Goal: Communication & Community: Answer question/provide support

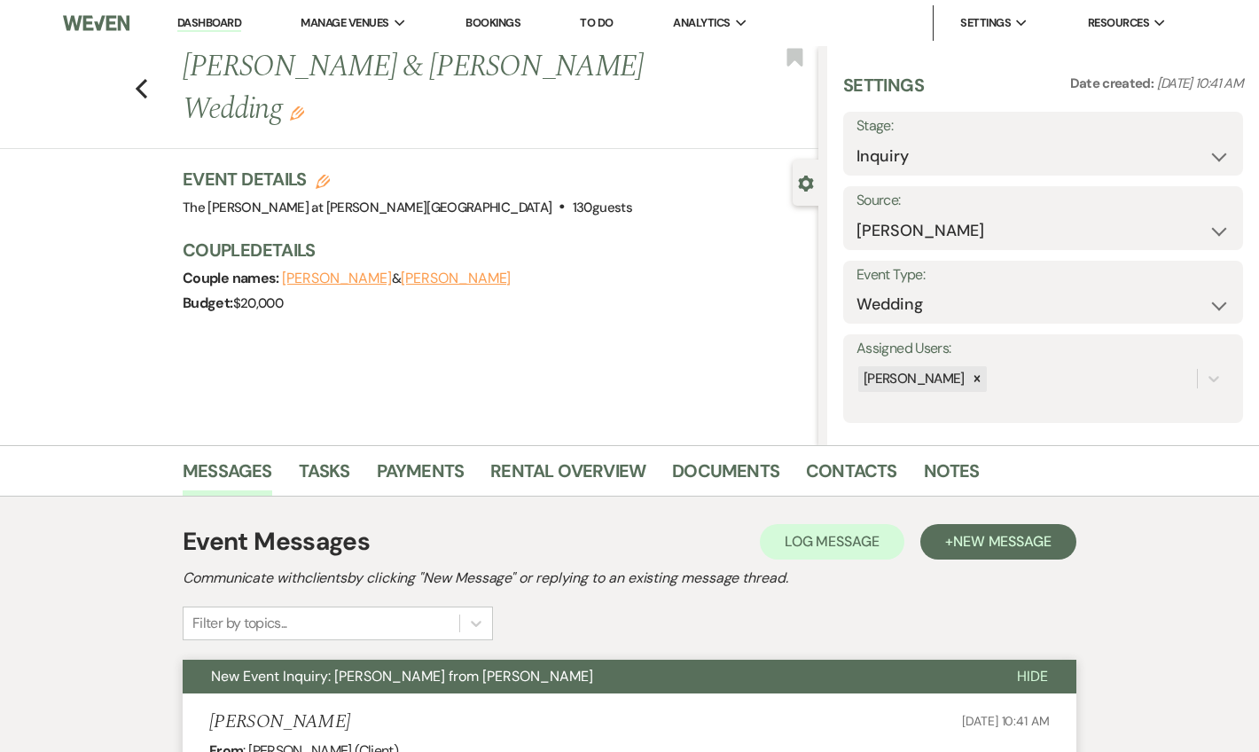
select select "17"
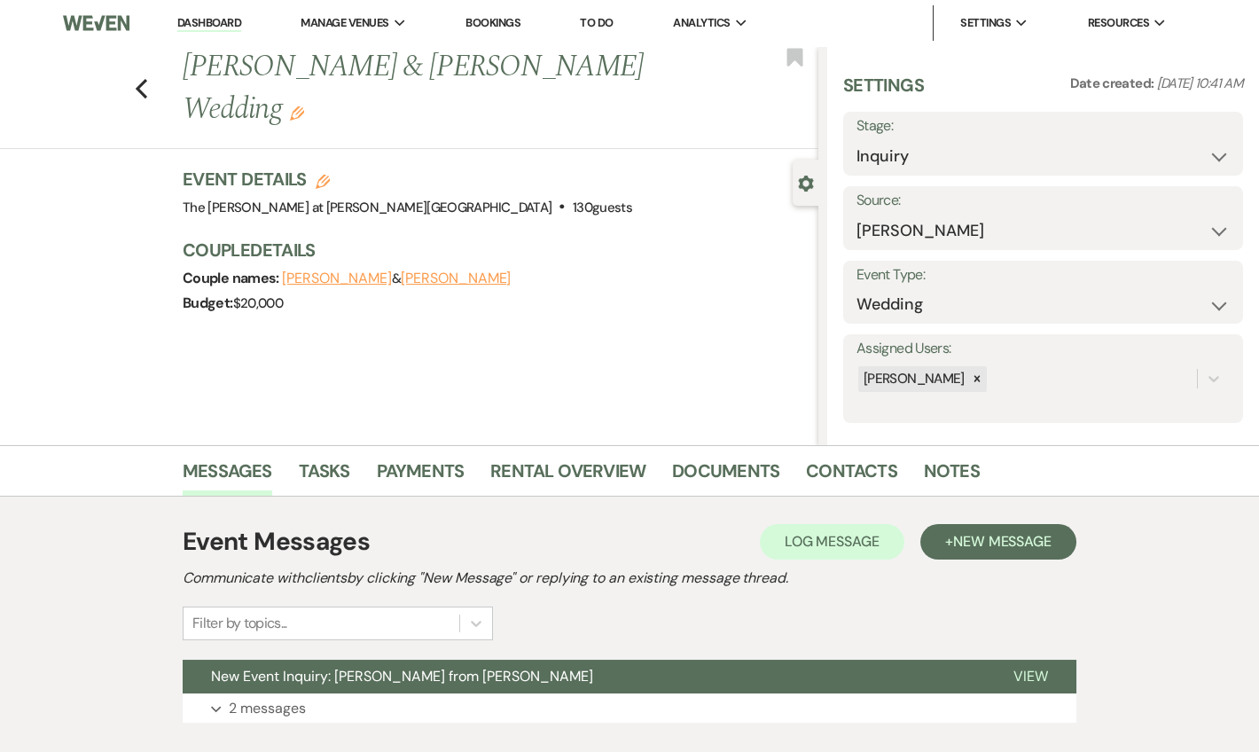
drag, startPoint x: 215, startPoint y: 26, endPoint x: 418, endPoint y: 55, distance: 206.0
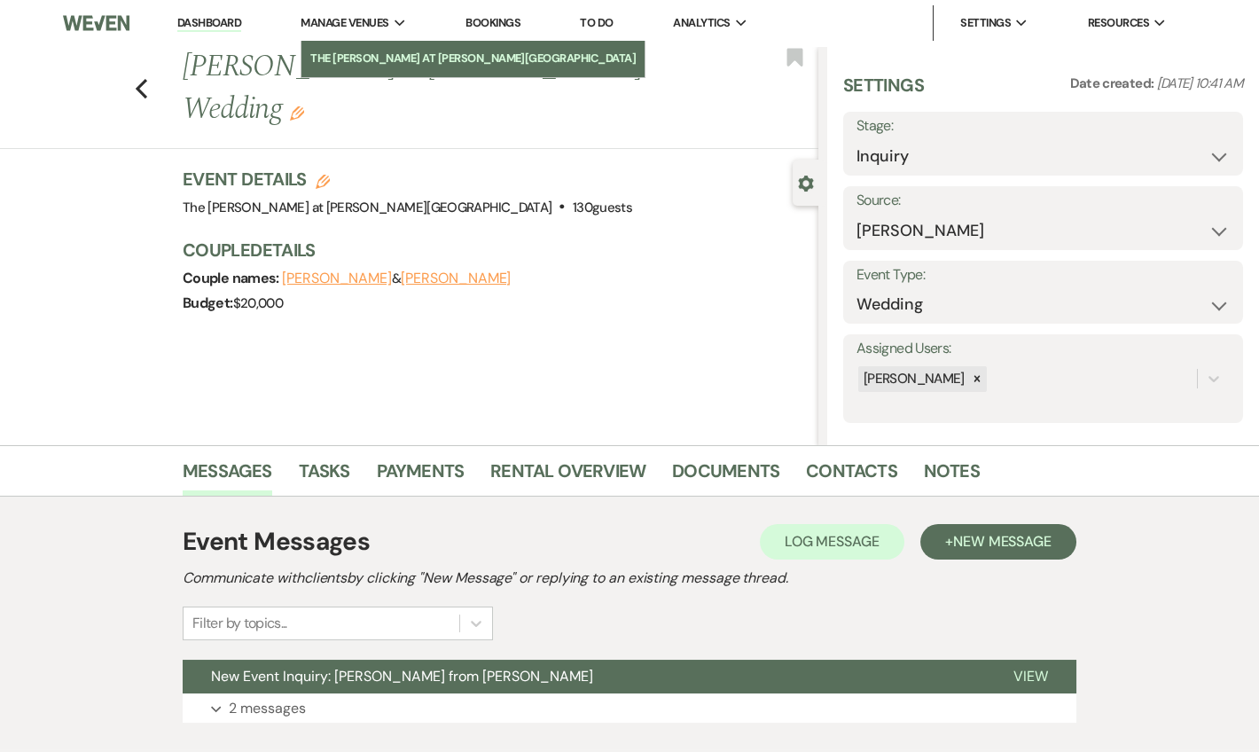
click at [216, 26] on link "Dashboard" at bounding box center [209, 23] width 64 height 17
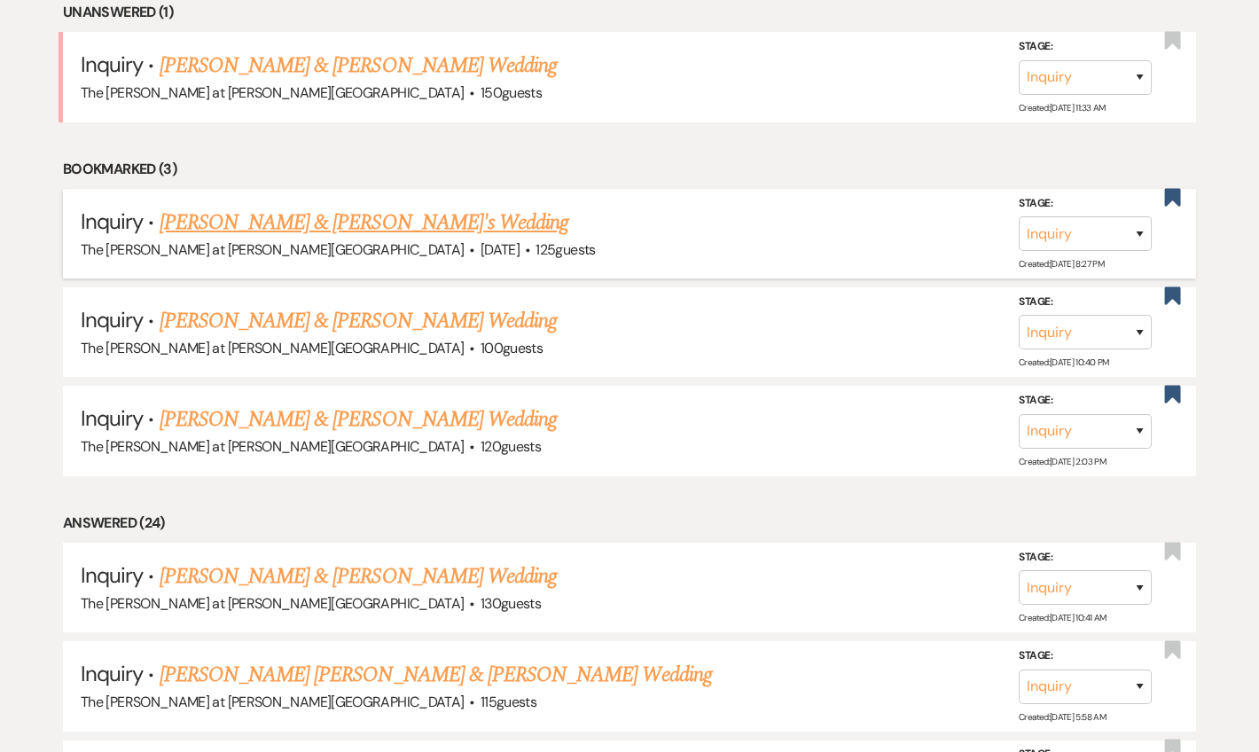
scroll to position [752, 0]
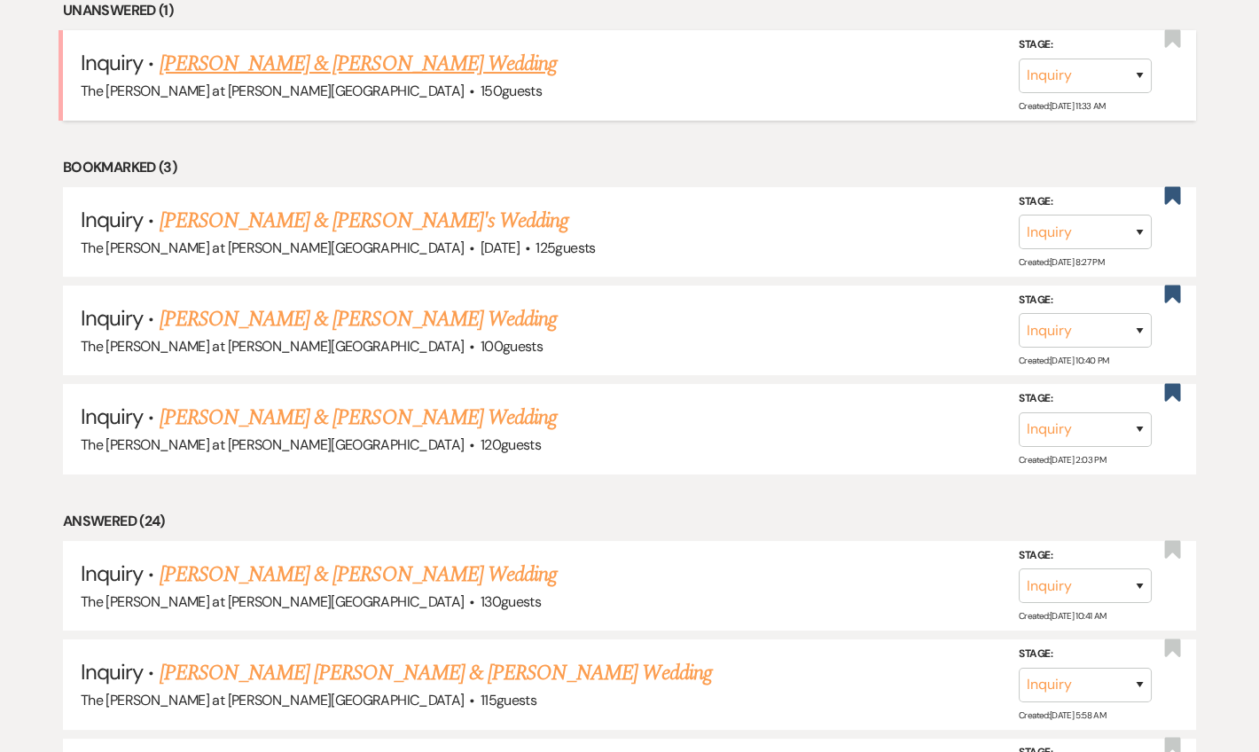
click at [270, 57] on link "[PERSON_NAME] & [PERSON_NAME] Wedding" at bounding box center [358, 64] width 397 height 32
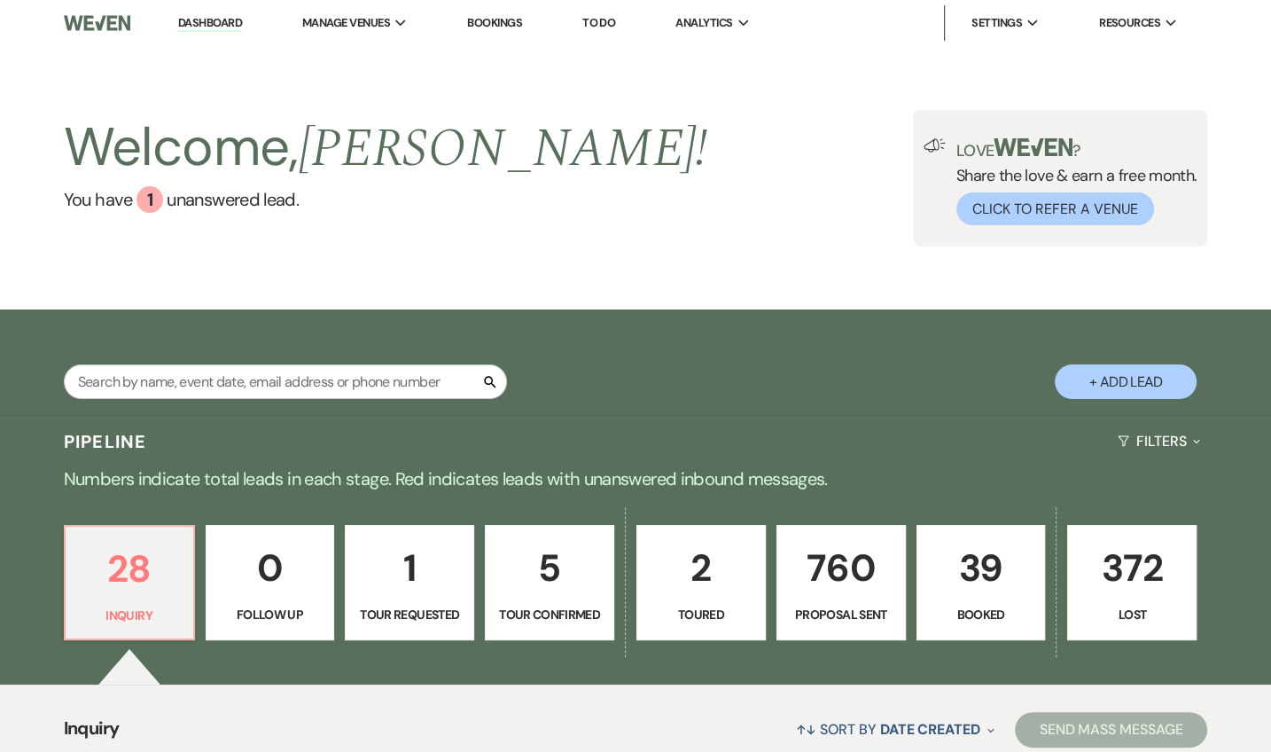
select select "17"
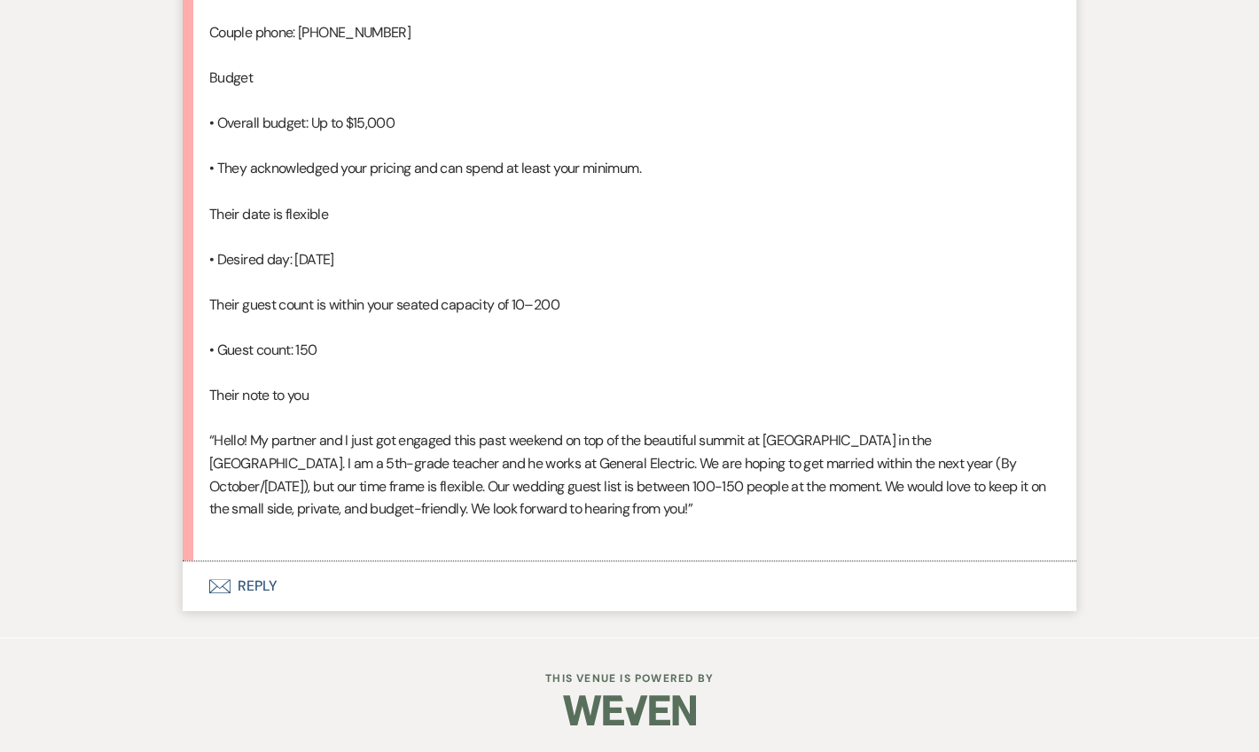
scroll to position [1374, 0]
click at [261, 586] on button "Envelope Reply" at bounding box center [629, 586] width 893 height 50
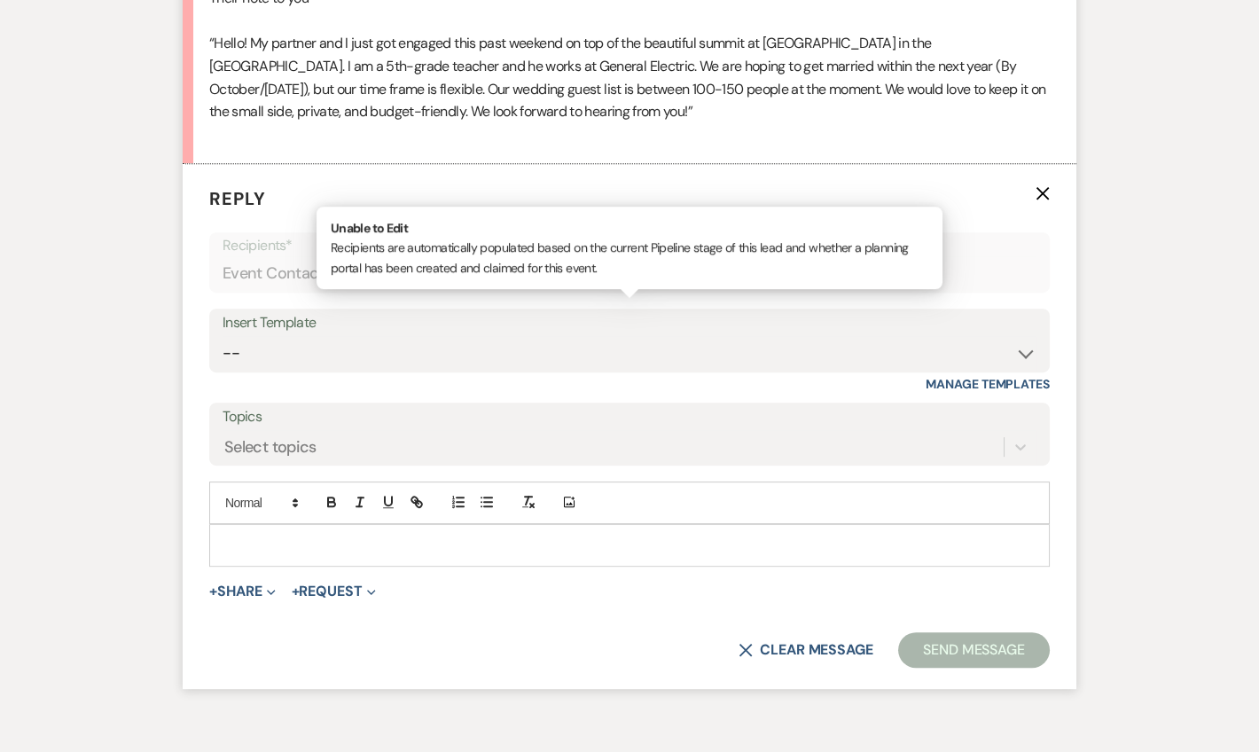
scroll to position [1713, 0]
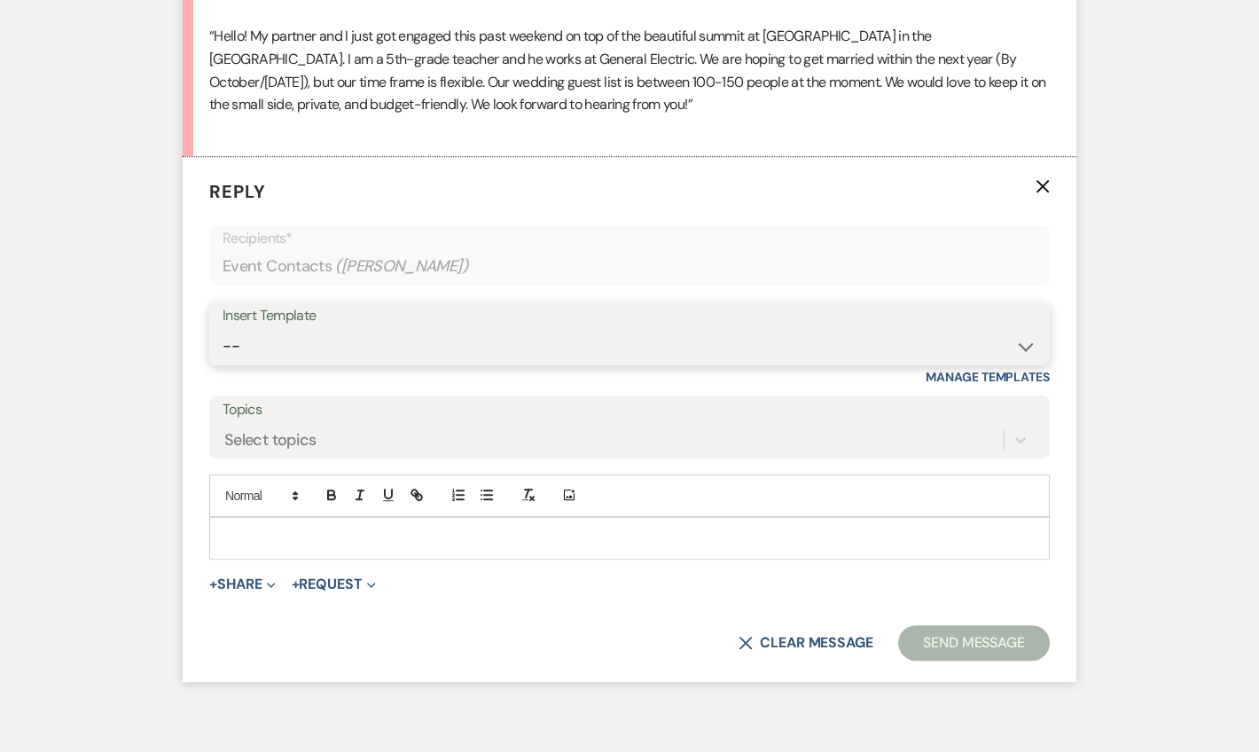
click at [277, 363] on select "-- Weven Planning Portal Introduction (Booked Events) Tour Request Response Fol…" at bounding box center [629, 346] width 814 height 35
select select "4367"
click at [222, 363] on select "-- Weven Planning Portal Introduction (Booked Events) Tour Request Response Fol…" at bounding box center [629, 346] width 814 height 35
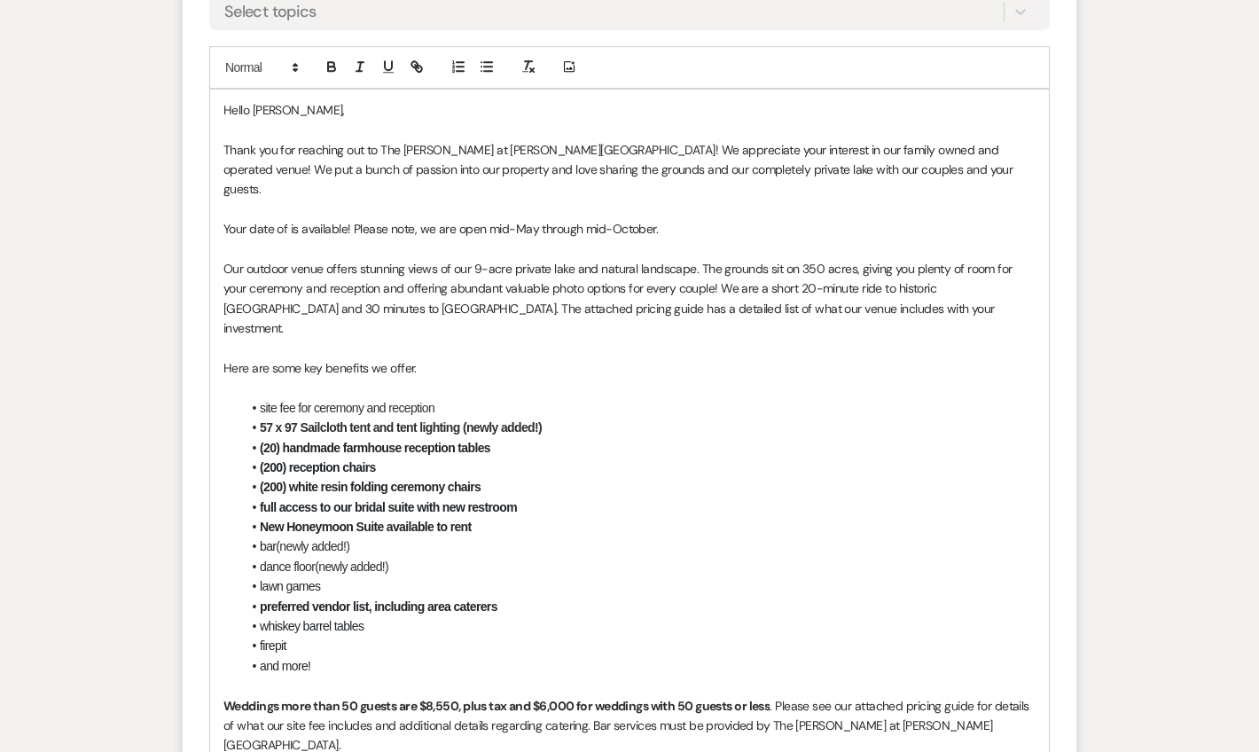
scroll to position [2142, 0]
drag, startPoint x: 662, startPoint y: 277, endPoint x: 200, endPoint y: 264, distance: 462.0
click at [200, 264] on form "Reply X Saving draft... Recipients* Event Contacts ( [PERSON_NAME] ) Insert Tem…" at bounding box center [629, 497] width 893 height 1540
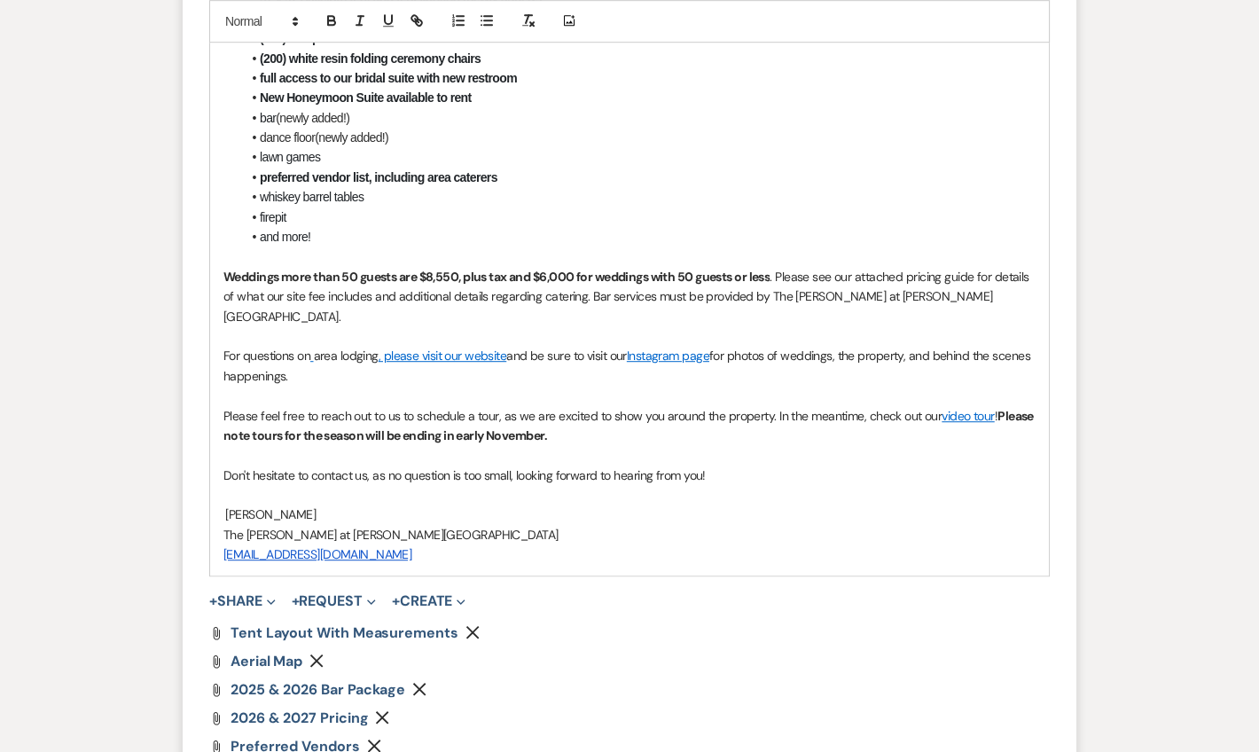
scroll to position [2572, 0]
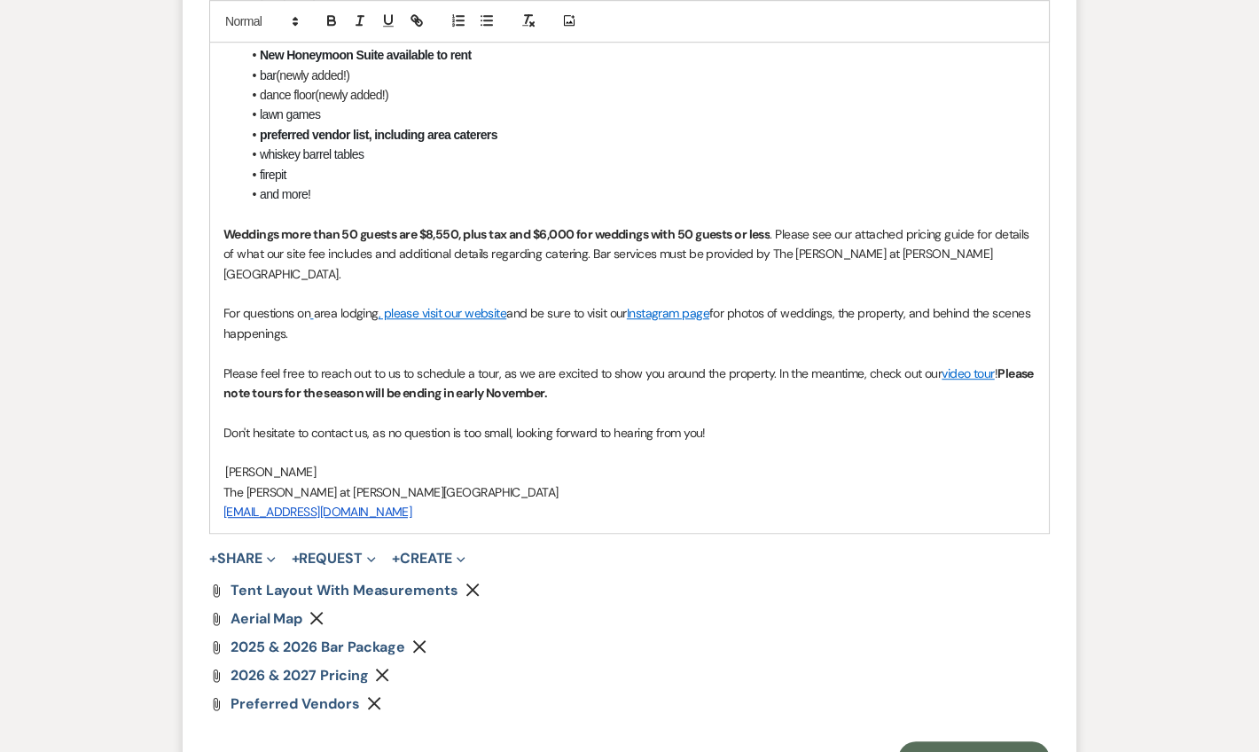
click at [933, 284] on p "Weddings more than 50 guests are $8,550, plus tax and $6,000 for weddings with …" at bounding box center [629, 253] width 812 height 59
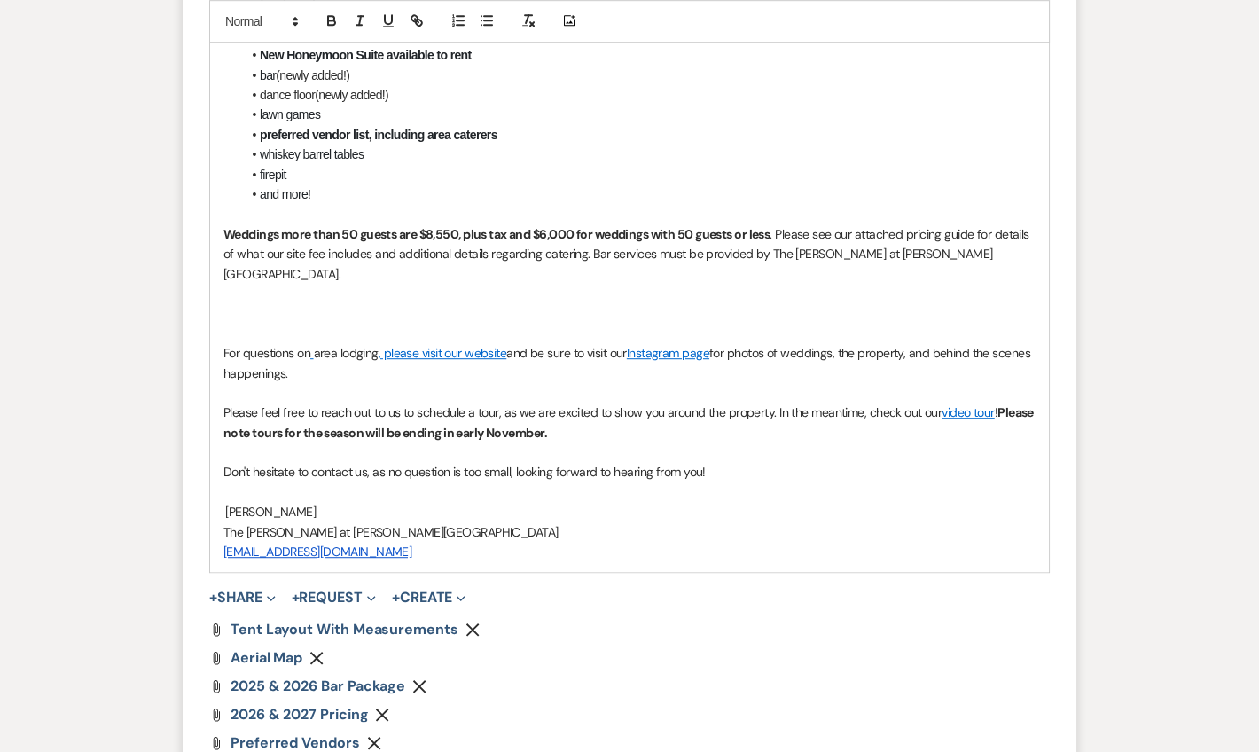
click at [268, 303] on p at bounding box center [629, 294] width 812 height 20
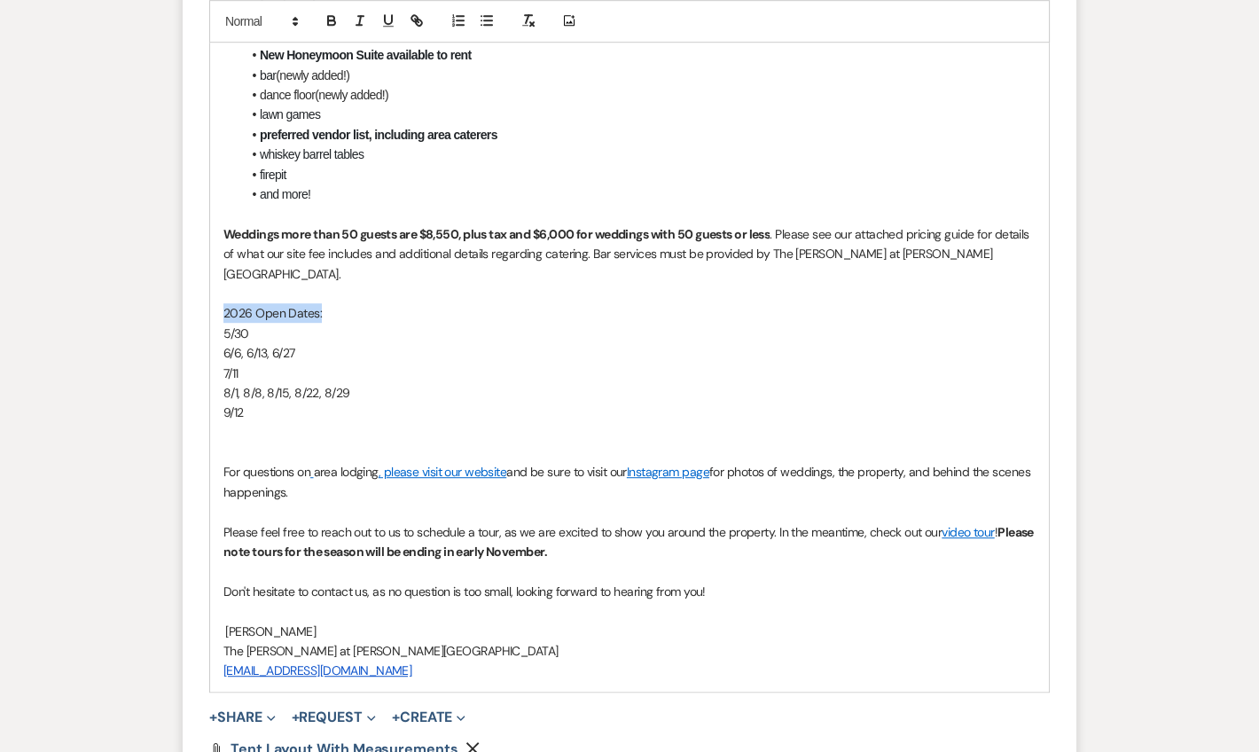
drag, startPoint x: 325, startPoint y: 317, endPoint x: 273, endPoint y: 99, distance: 224.2
click at [218, 315] on div "Hello [PERSON_NAME], Thank you for reaching out to The [PERSON_NAME] at [PERSON…" at bounding box center [629, 175] width 839 height 1034
click at [330, 17] on icon "button" at bounding box center [332, 20] width 16 height 16
click at [463, 383] on p "7/11" at bounding box center [629, 373] width 812 height 20
click at [384, 434] on p at bounding box center [629, 433] width 812 height 20
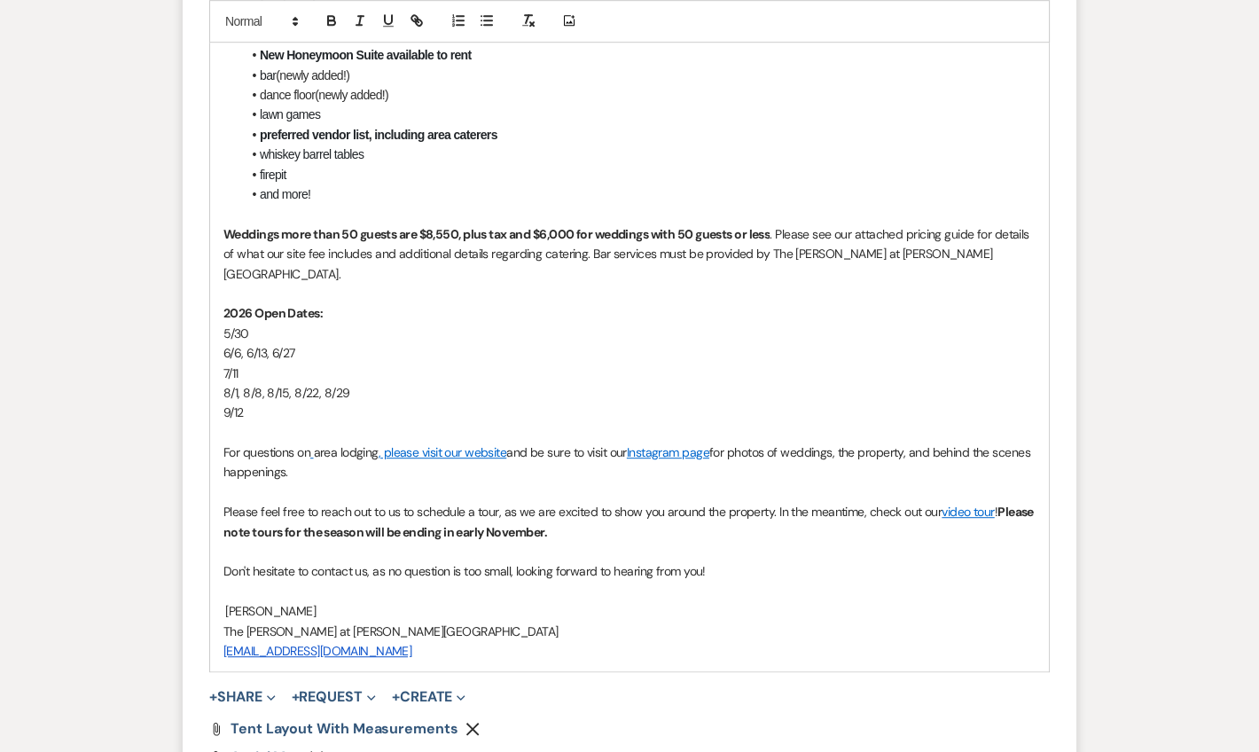
click at [519, 318] on p "2026 Open Dates:" at bounding box center [629, 313] width 812 height 20
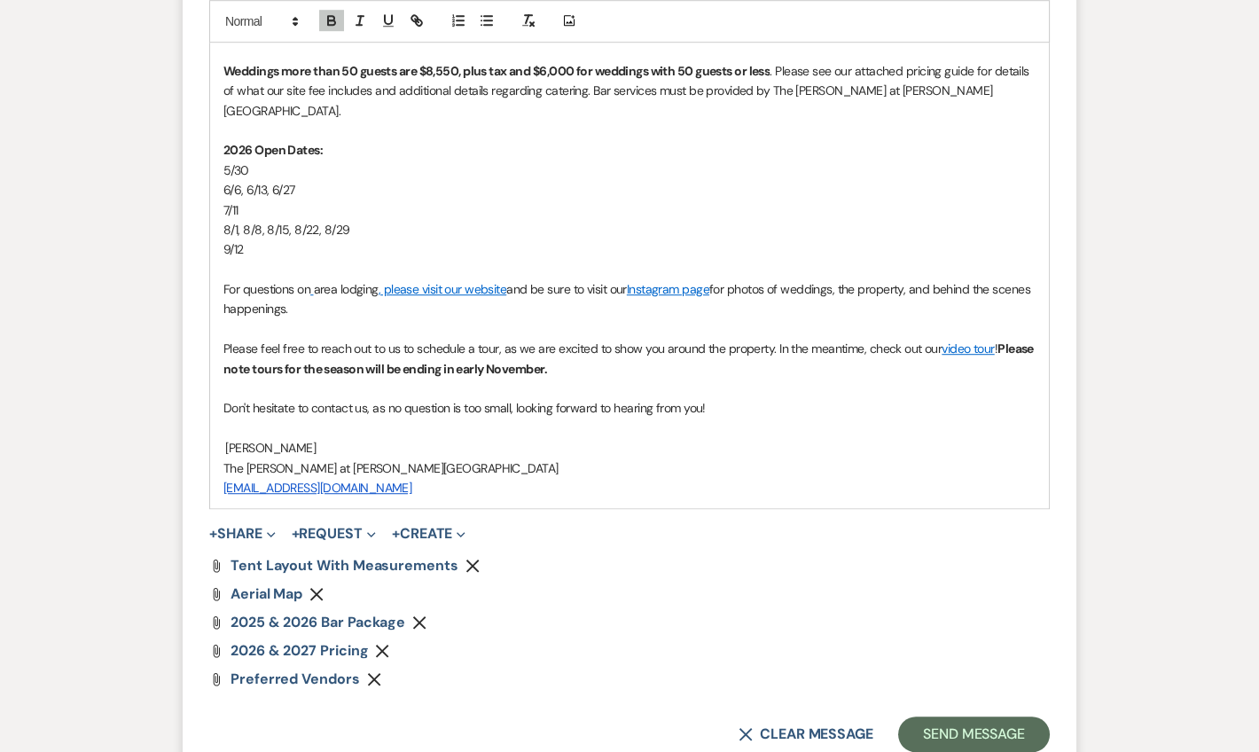
scroll to position [2924, 0]
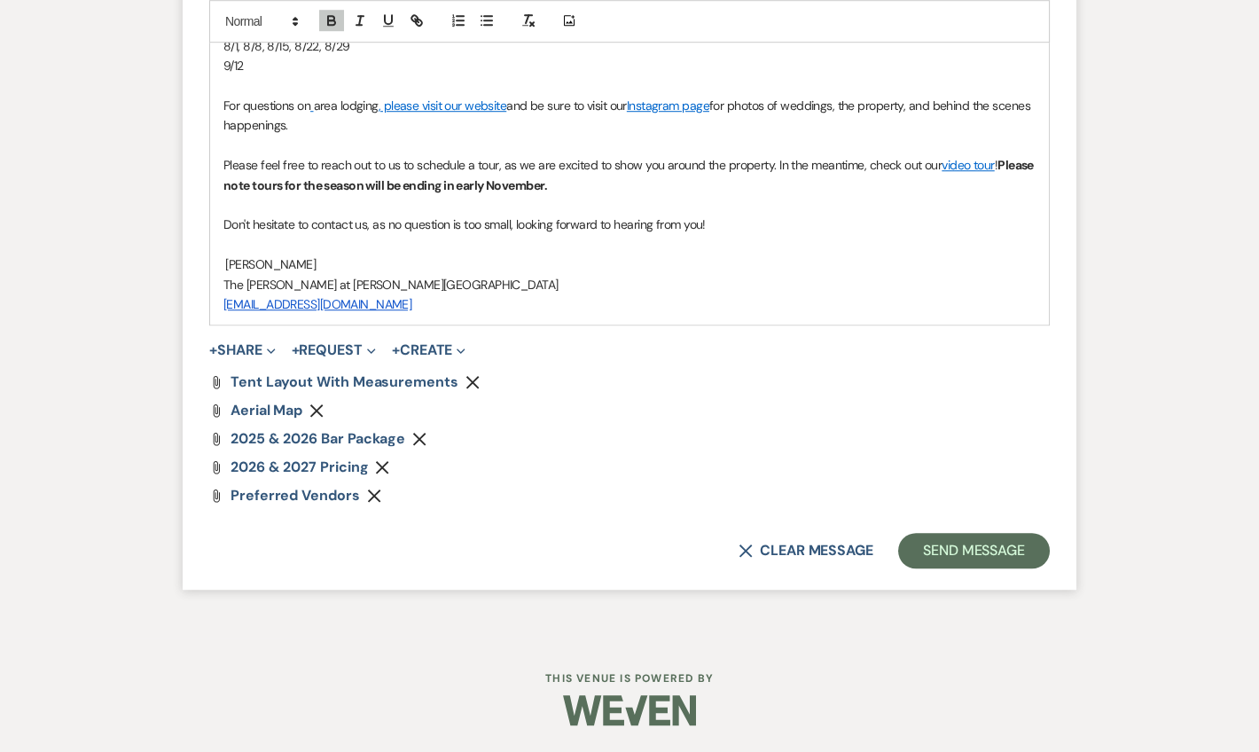
click at [983, 561] on button "Send Message" at bounding box center [974, 550] width 152 height 35
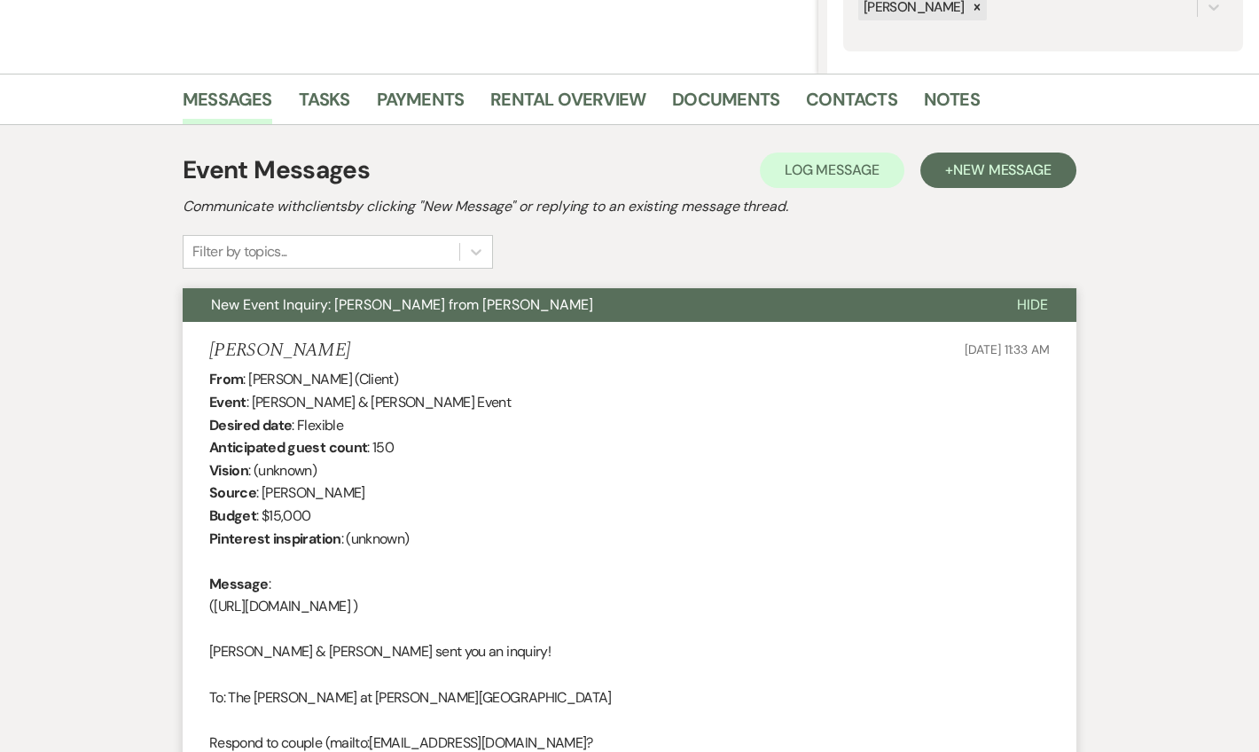
scroll to position [0, 0]
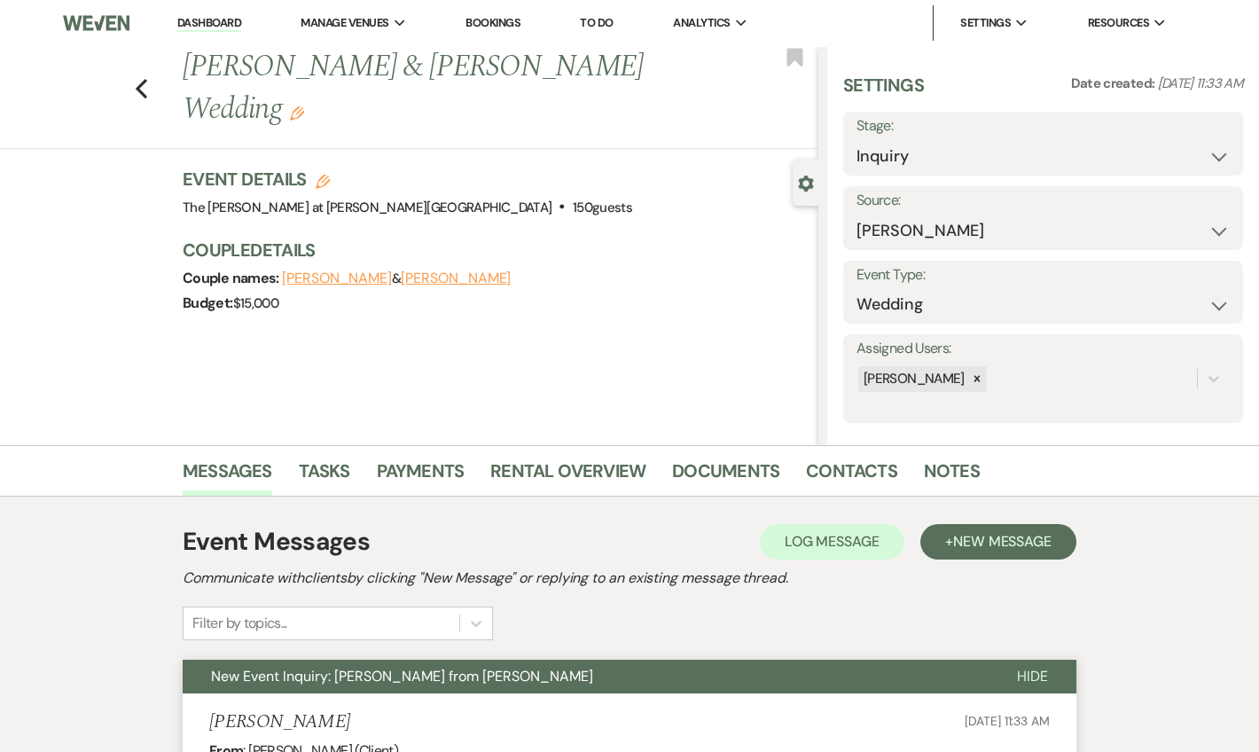
drag, startPoint x: 218, startPoint y: 24, endPoint x: 265, endPoint y: 0, distance: 52.7
click at [219, 24] on link "Dashboard" at bounding box center [209, 23] width 64 height 17
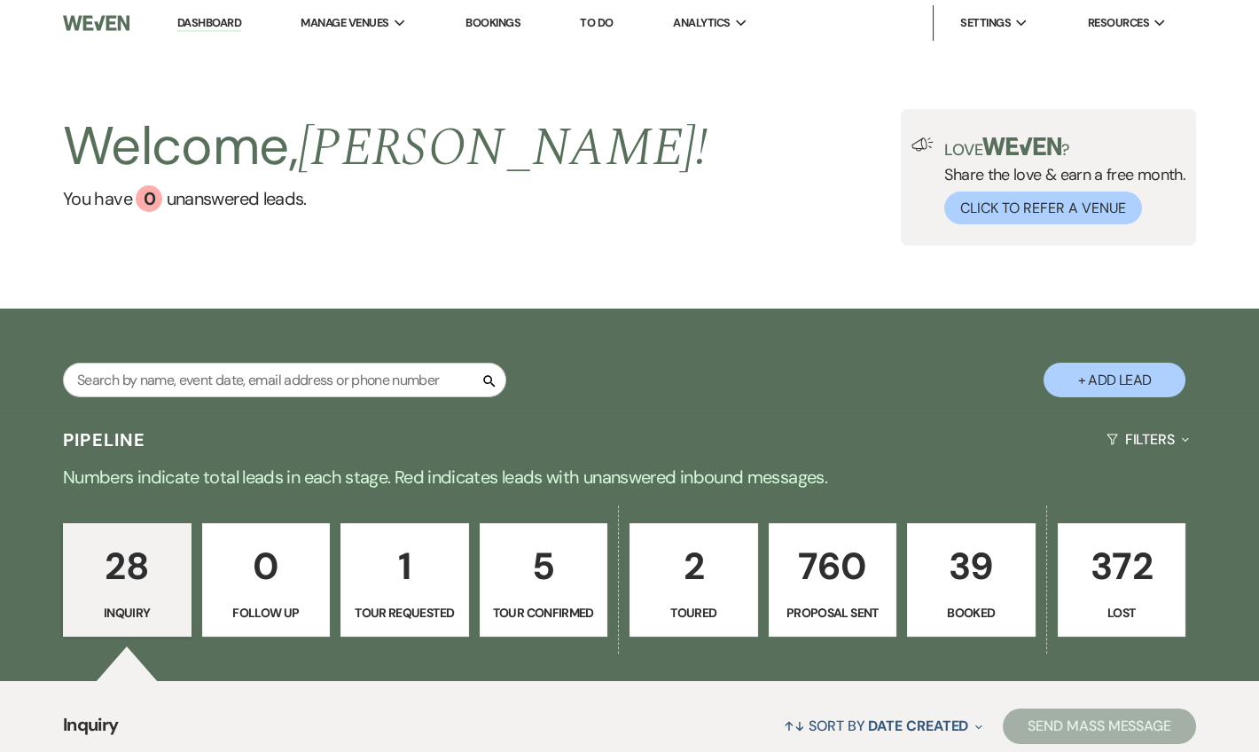
click at [199, 25] on link "Dashboard" at bounding box center [209, 23] width 64 height 17
